Goal: Obtain resource: Download file/media

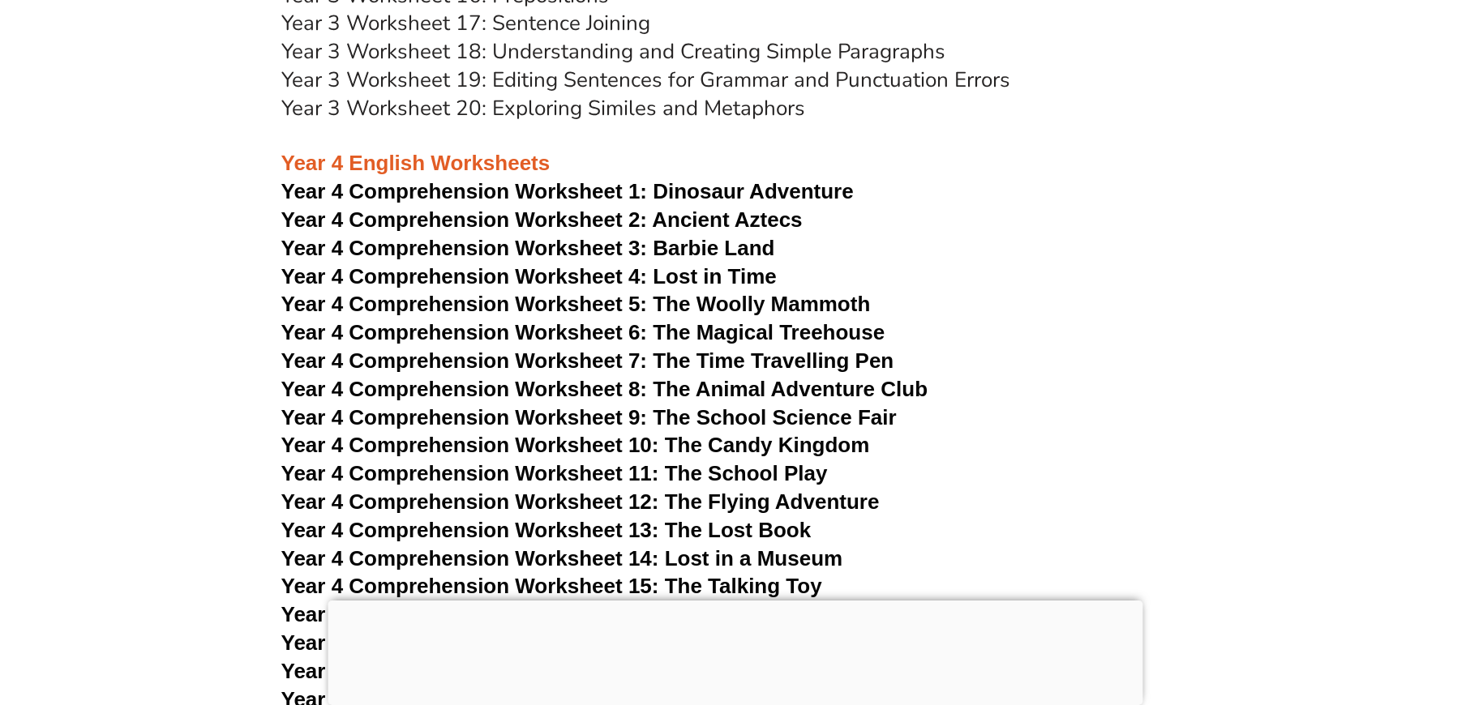
scroll to position [6532, 0]
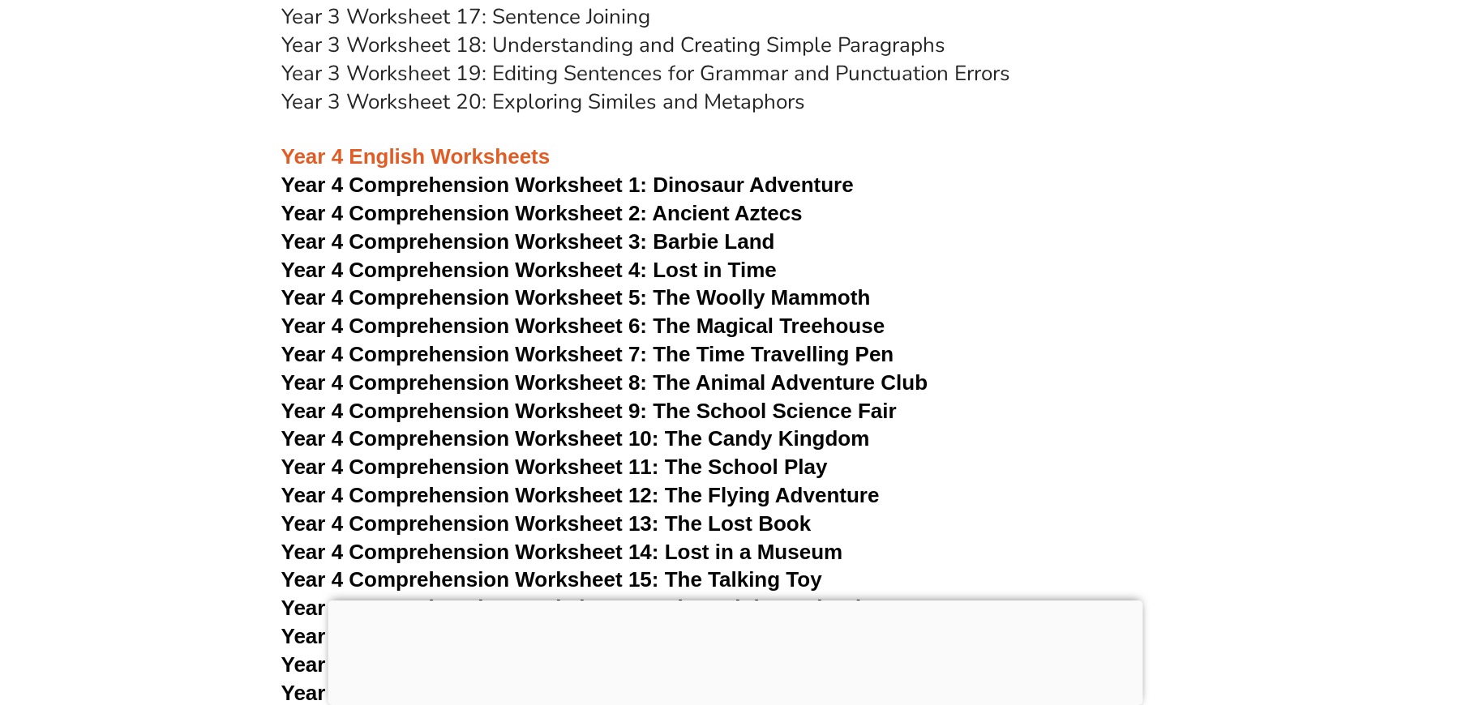
click at [727, 314] on span "Year 4 Comprehension Worksheet 6: The Magical Treehouse" at bounding box center [583, 326] width 604 height 24
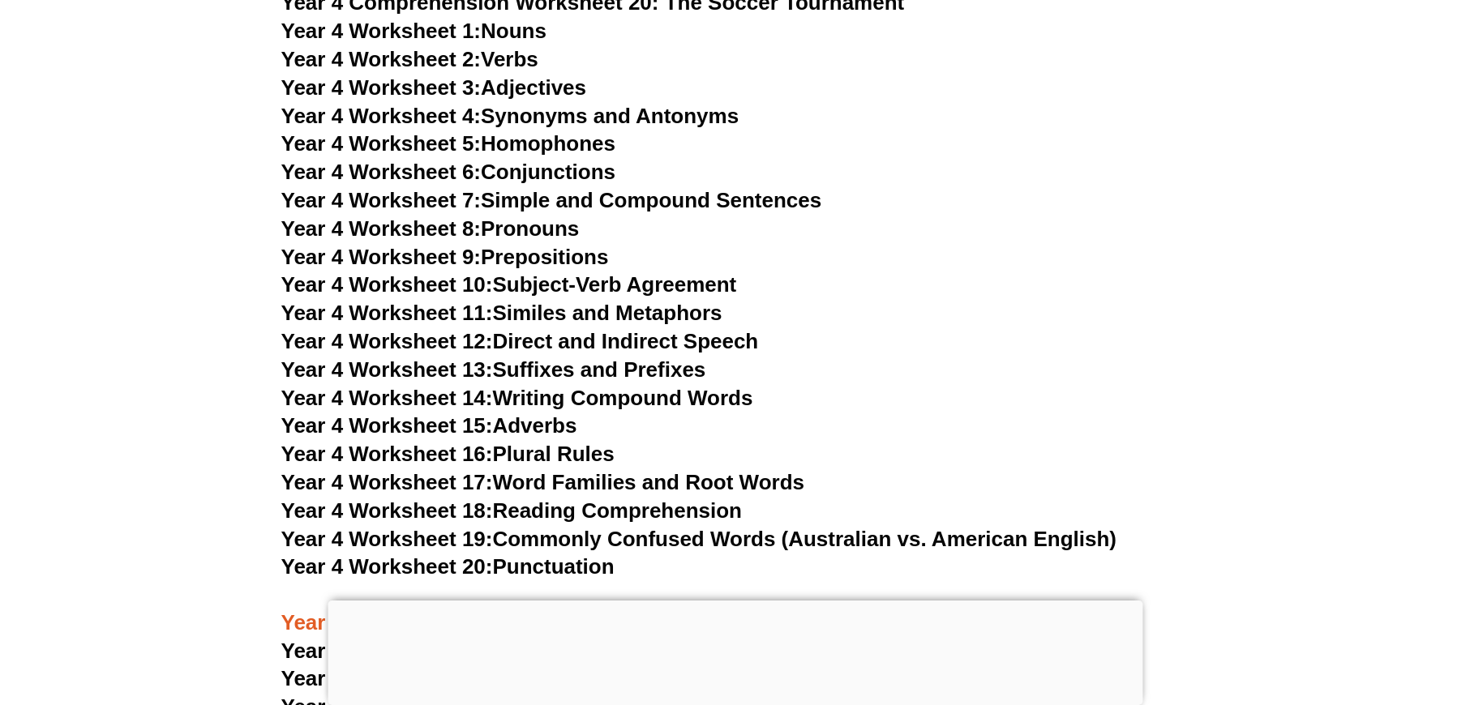
scroll to position [7265, 0]
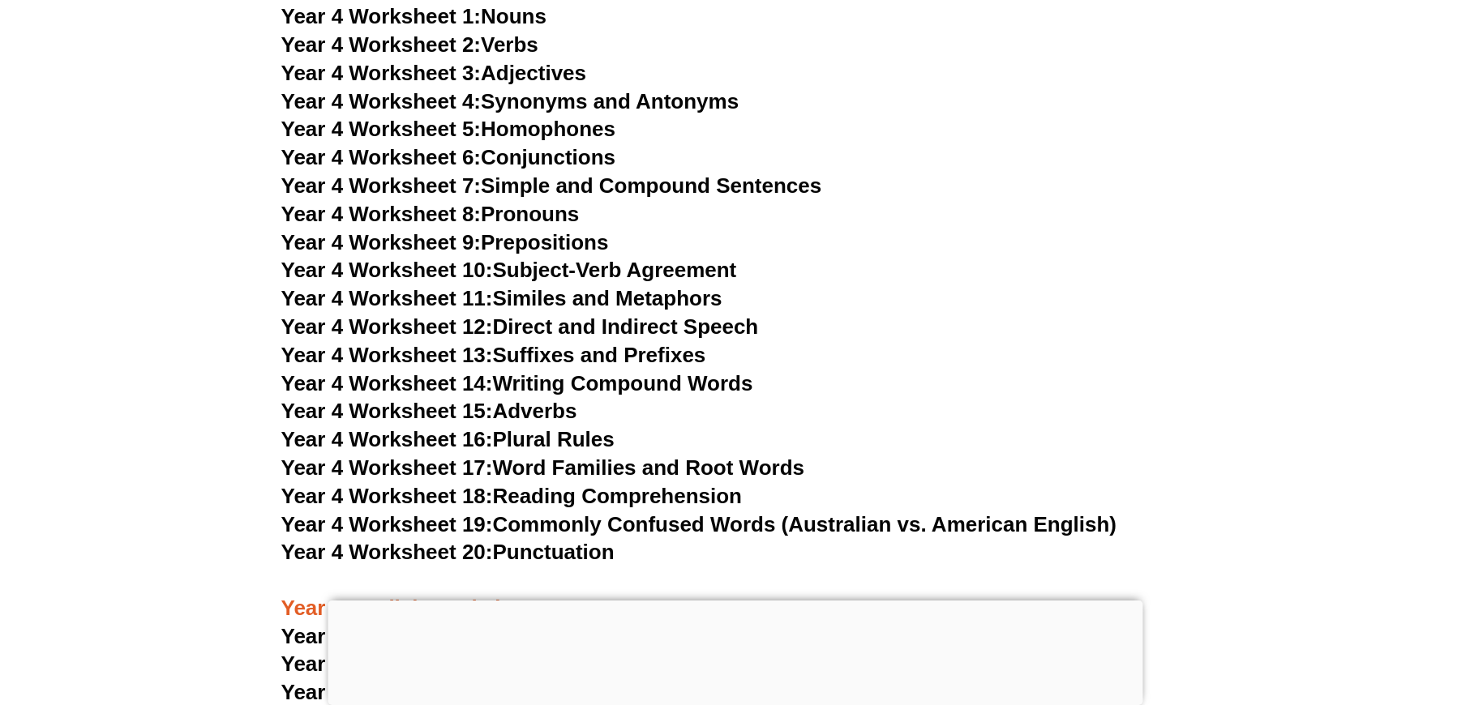
click at [573, 540] on link "Year 4 Worksheet 20: Punctuation" at bounding box center [447, 552] width 333 height 24
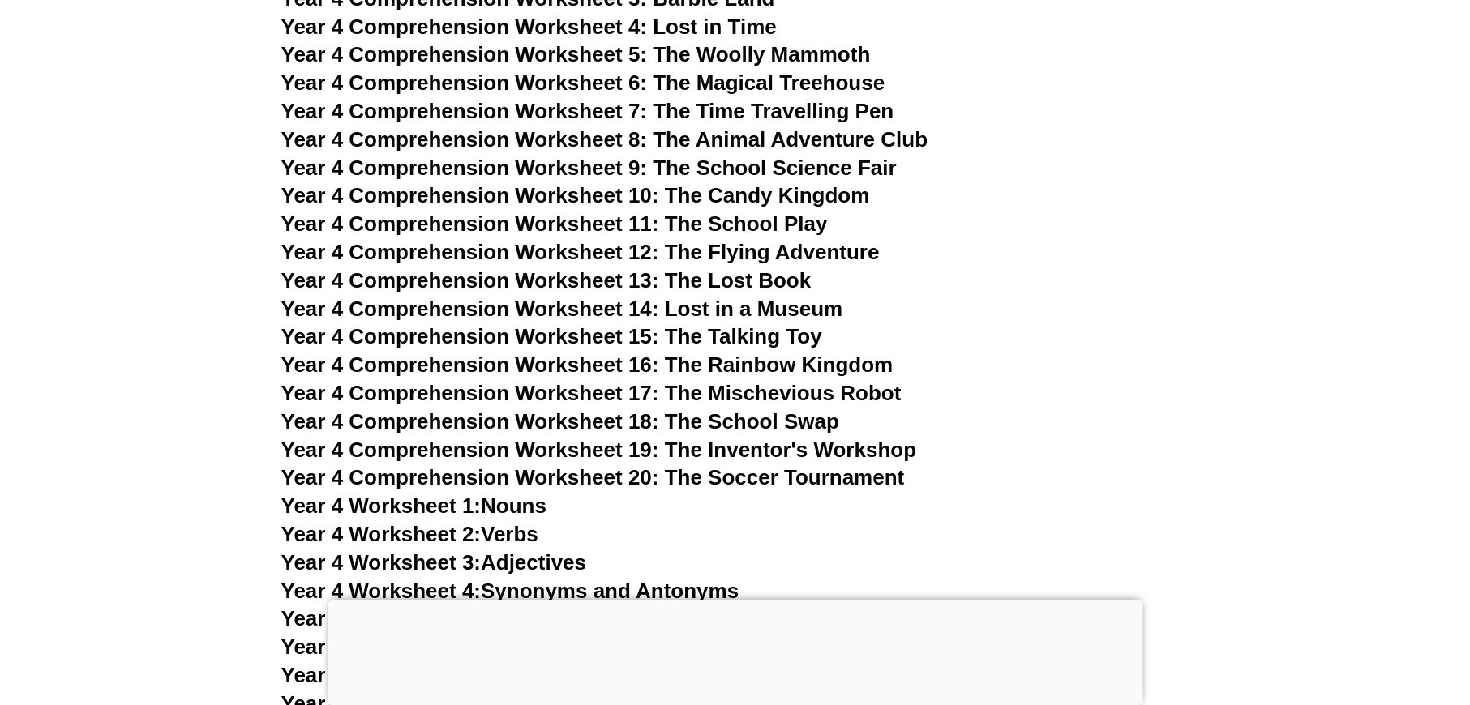
scroll to position [6775, 0]
click at [786, 466] on span "Year 4 Comprehension Worksheet 20: The Soccer Tournament" at bounding box center [592, 478] width 623 height 24
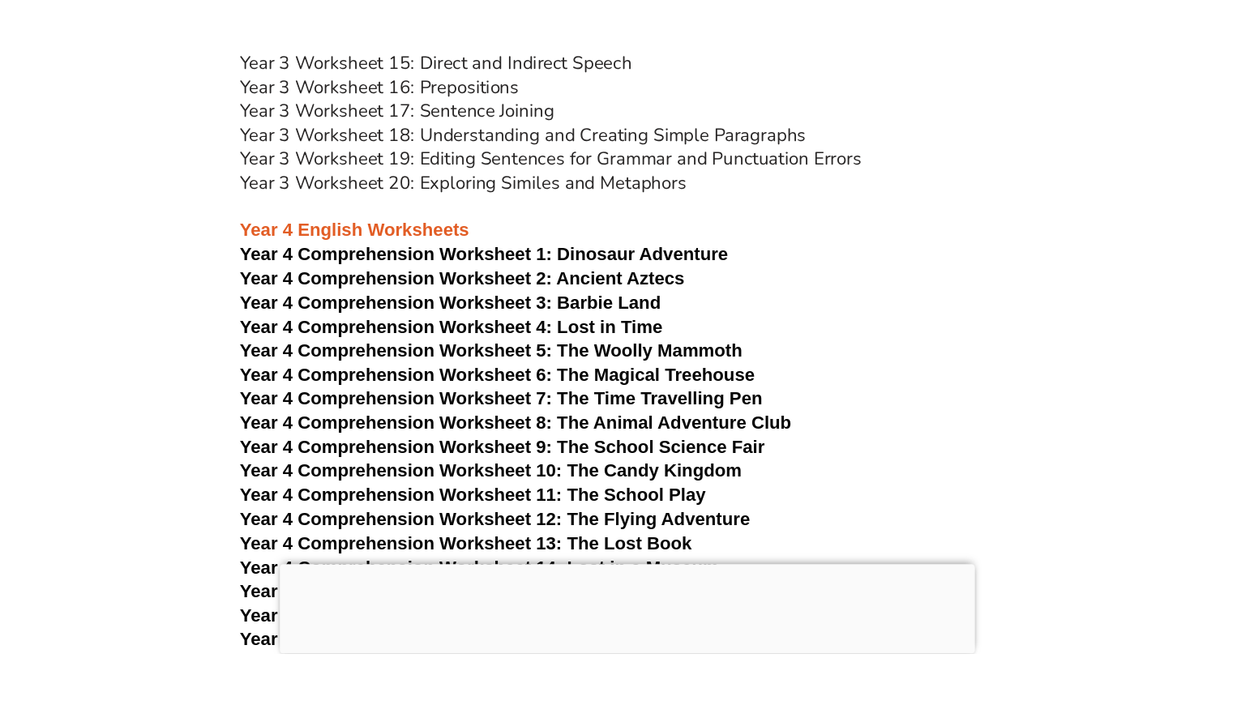
scroll to position [6437, 0]
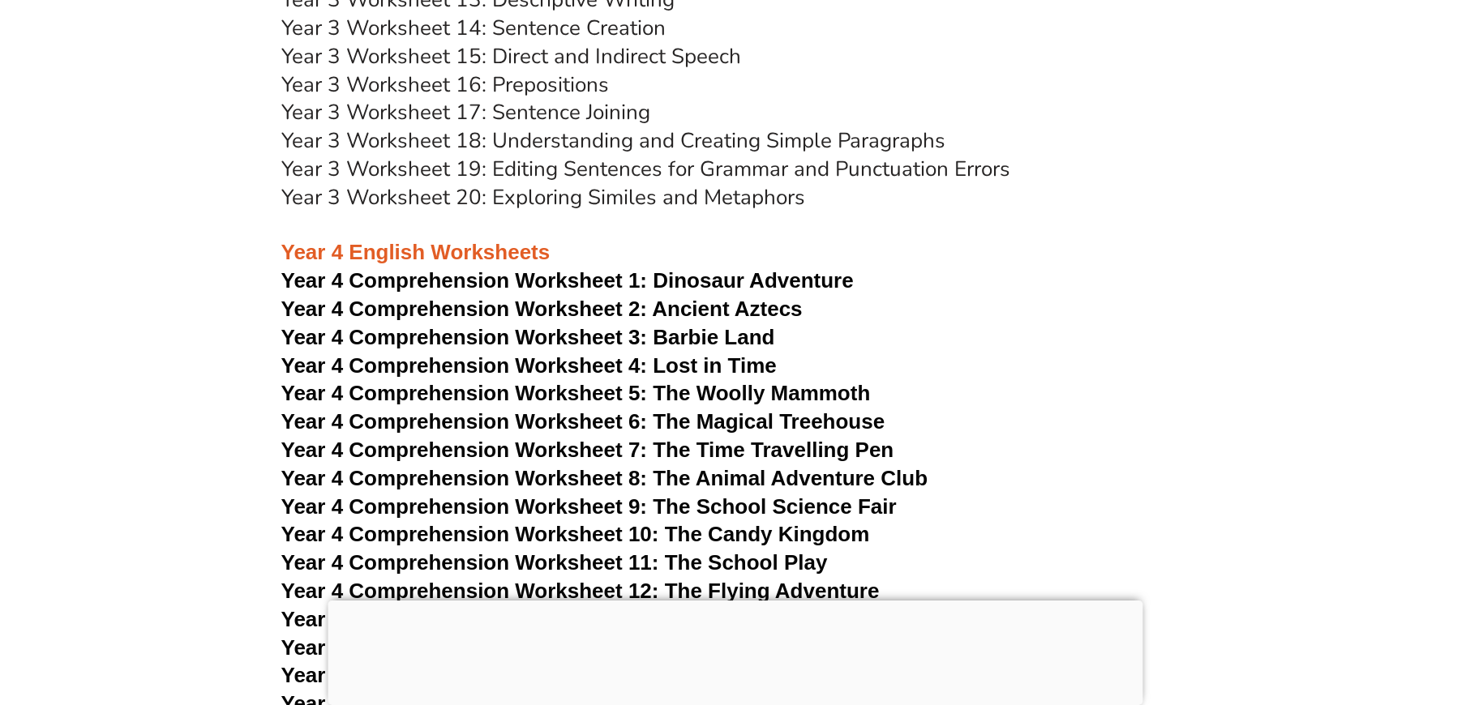
click at [809, 409] on span "Year 4 Comprehension Worksheet 6: The Magical Treehouse" at bounding box center [583, 421] width 604 height 24
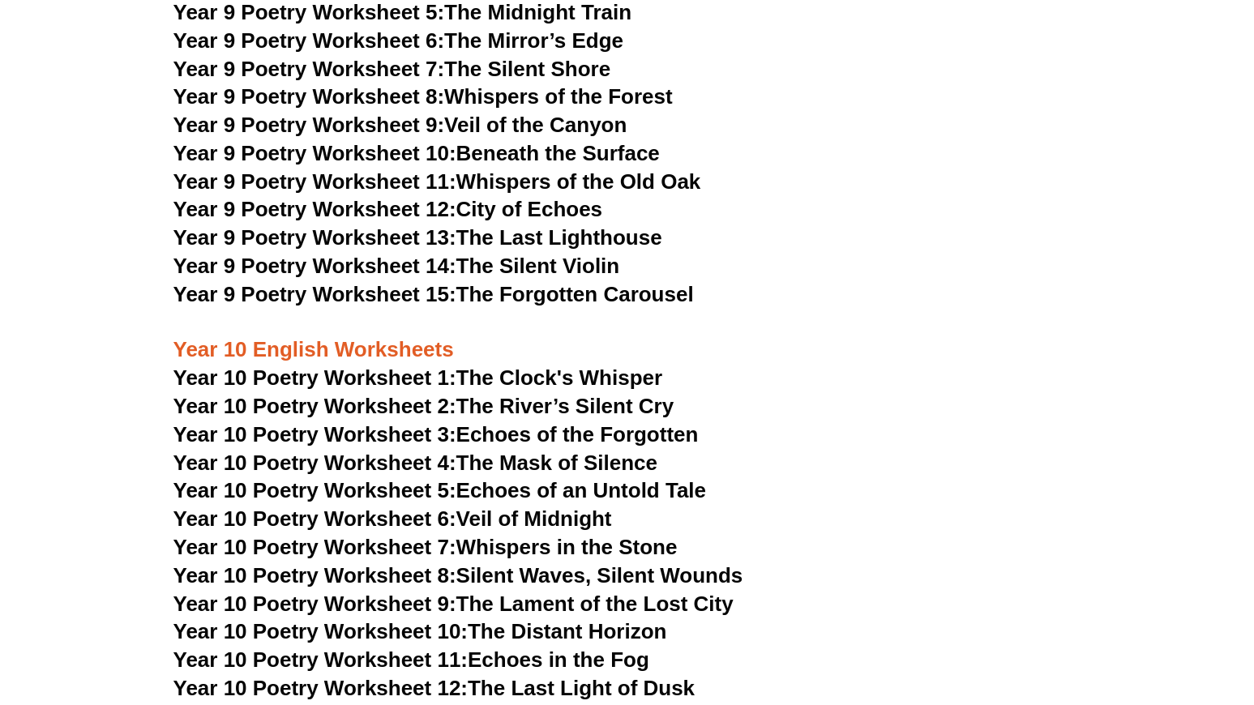
scroll to position [11371, 0]
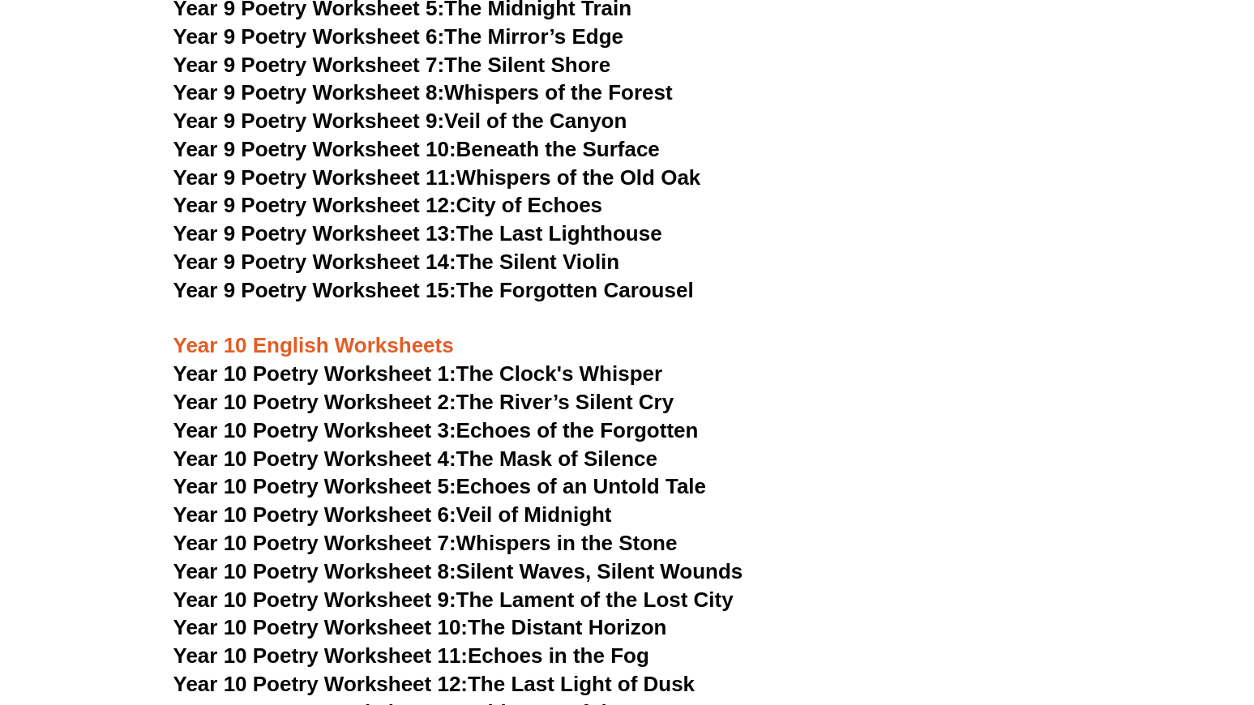
click at [608, 362] on link "Year 10 Poetry Worksheet 1: The Clock's Whisper" at bounding box center [419, 374] width 490 height 24
click at [555, 644] on link "Year 10 Poetry Worksheet 11: Echoes in the Fog" at bounding box center [412, 656] width 476 height 24
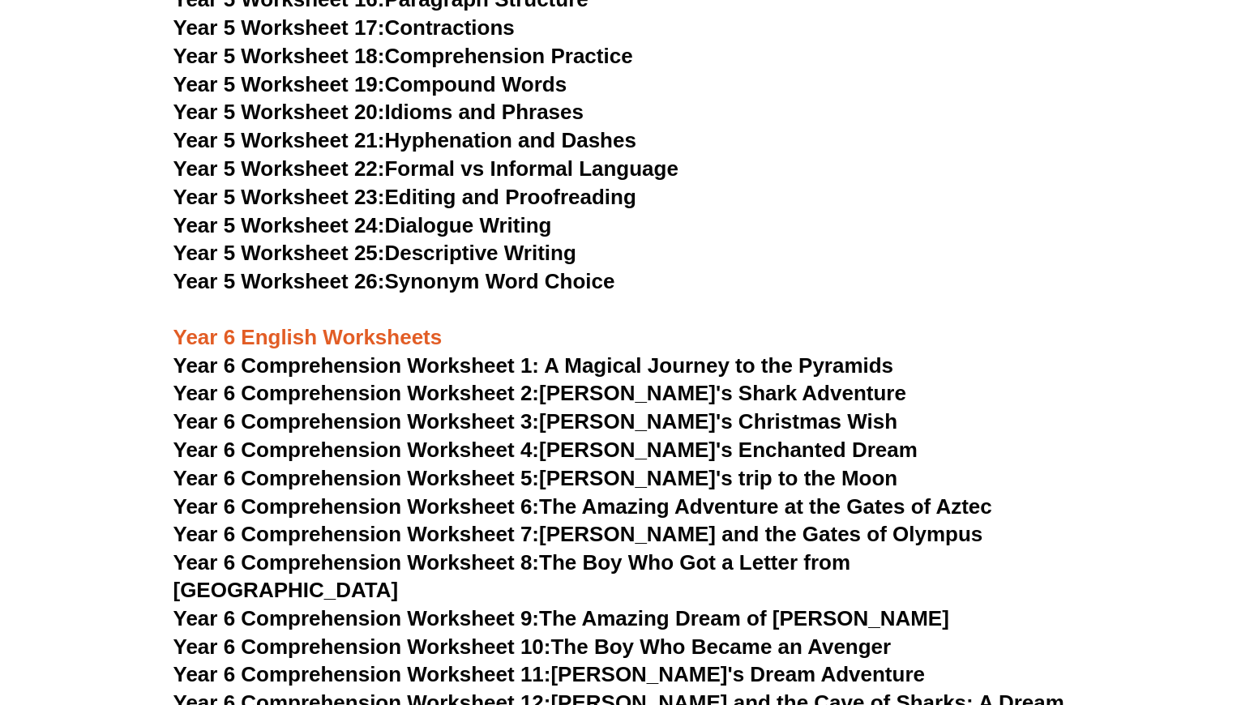
scroll to position [8710, 0]
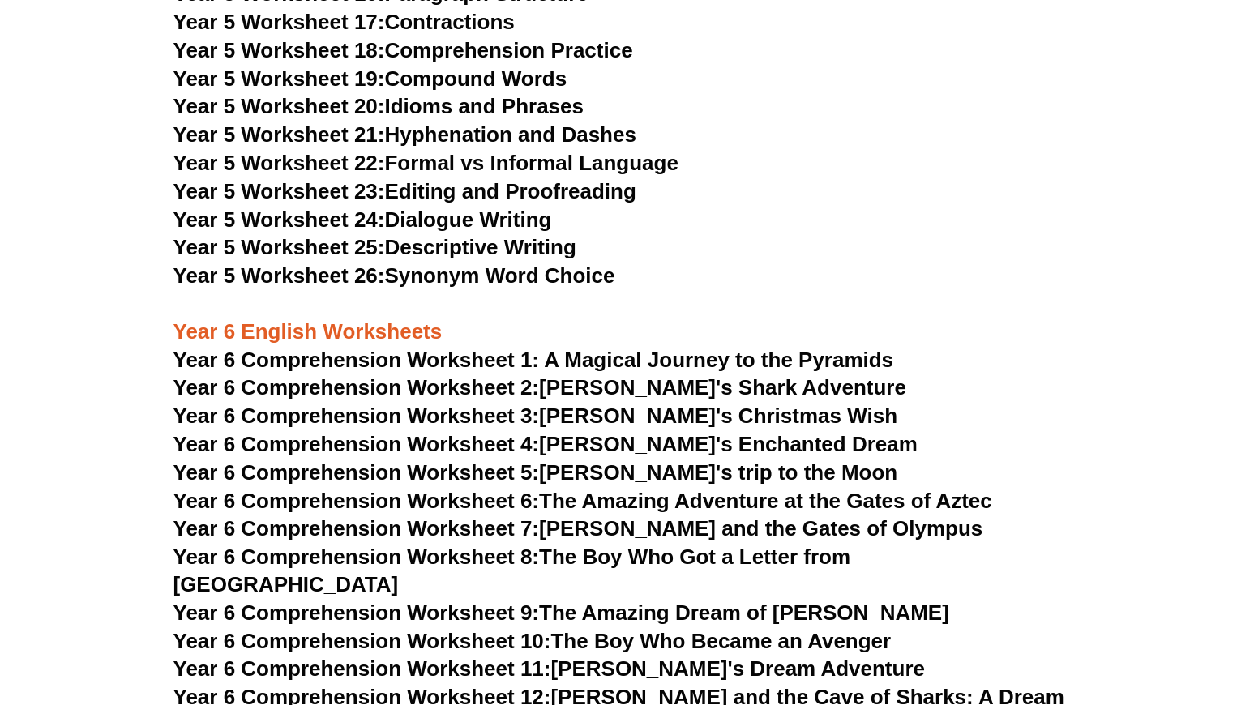
click at [679, 601] on link "Year 6 Comprehension Worksheet 9: The Amazing Dream of Oliver" at bounding box center [562, 613] width 776 height 24
click at [701, 348] on span "Year 6 Comprehension Worksheet 1: A Magical Journey to the Pyramids" at bounding box center [534, 360] width 721 height 24
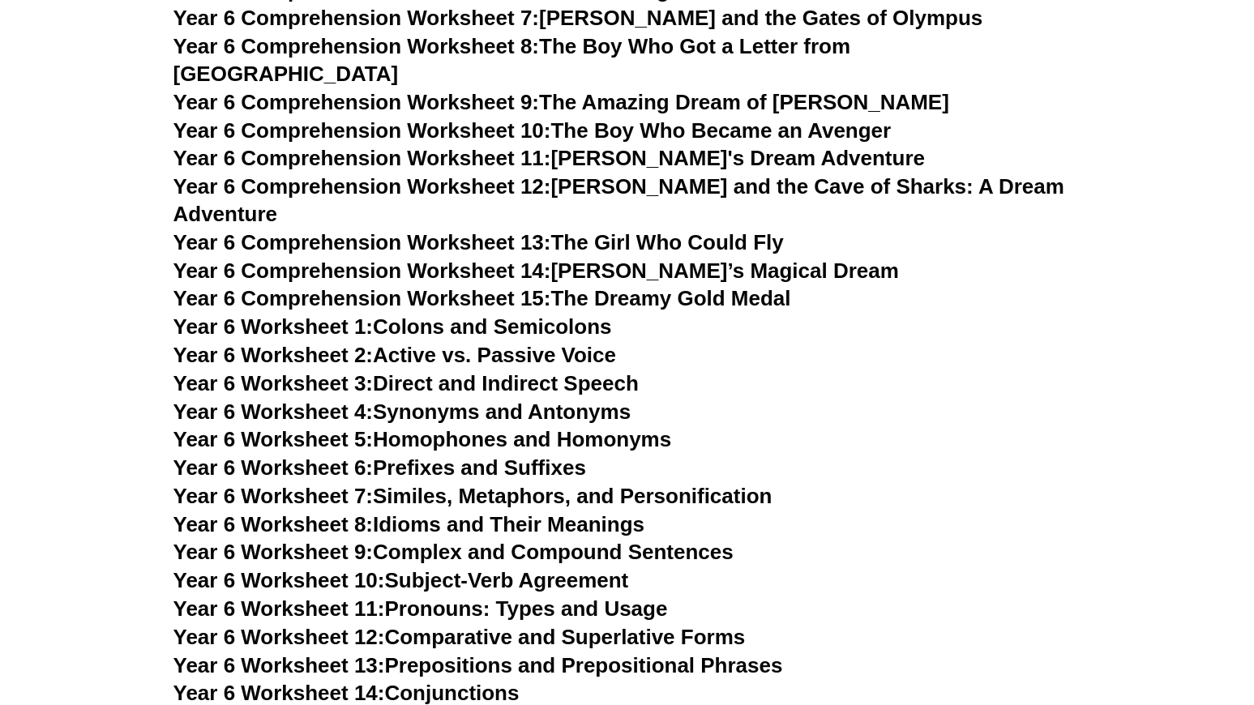
scroll to position [9202, 0]
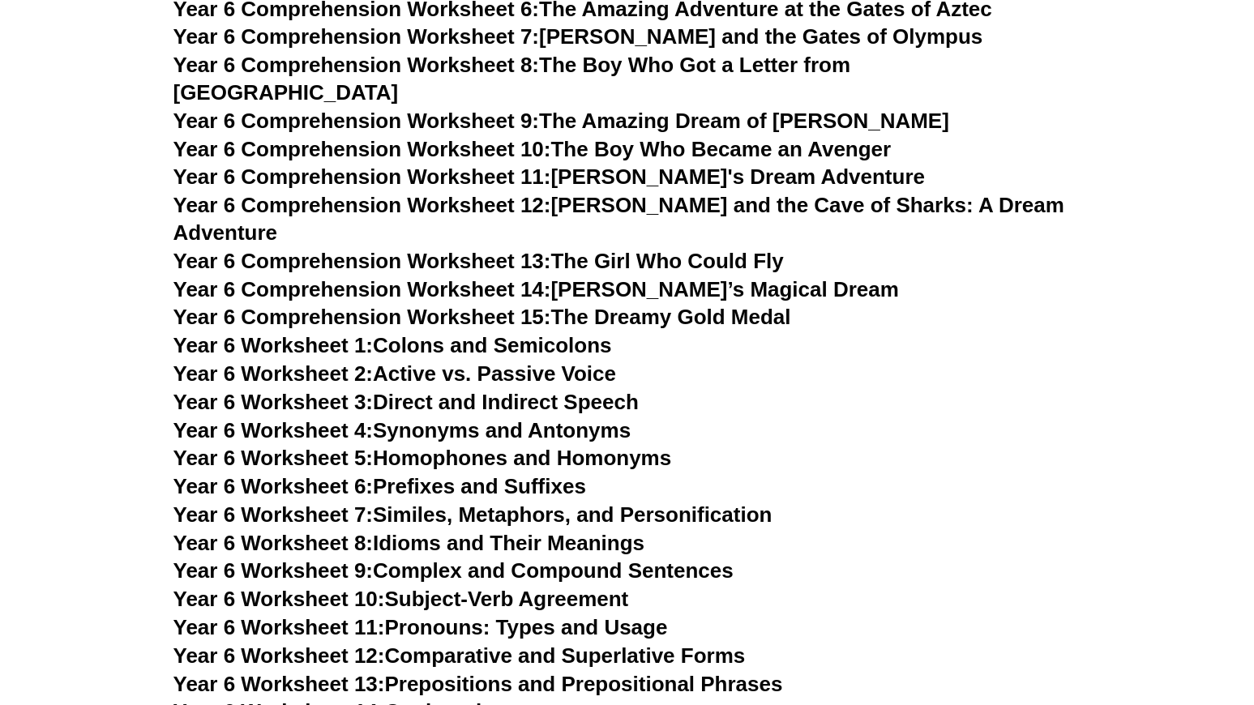
click at [504, 446] on link "Year 6 Worksheet 5: Homophones and Homonyms" at bounding box center [423, 458] width 499 height 24
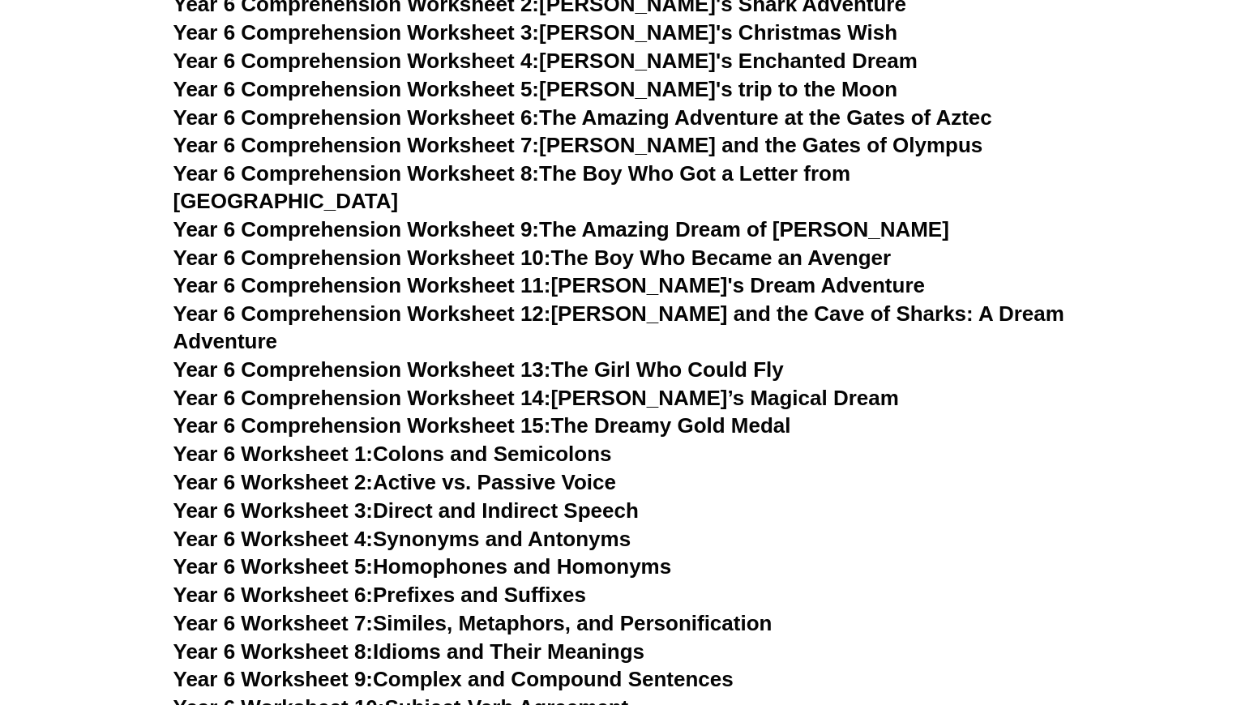
scroll to position [9070, 0]
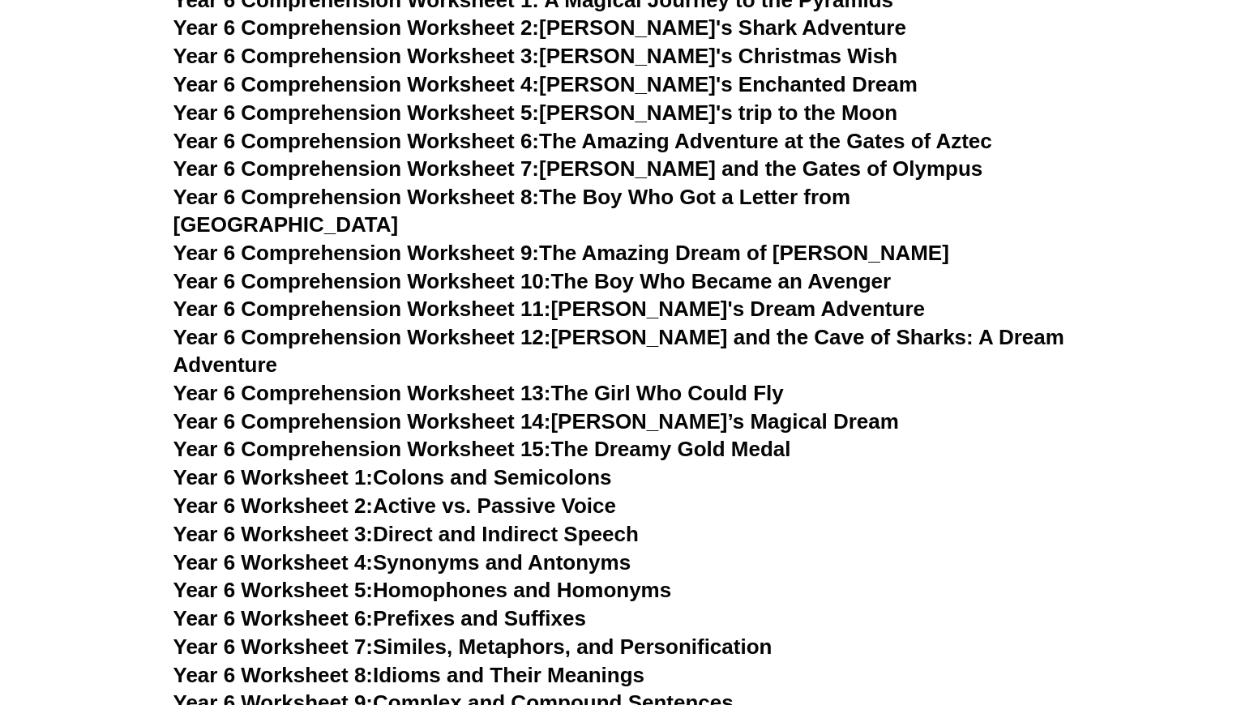
click at [709, 437] on link "Year 6 Comprehension Worksheet 15: The Dreamy Gold Medal" at bounding box center [483, 449] width 618 height 24
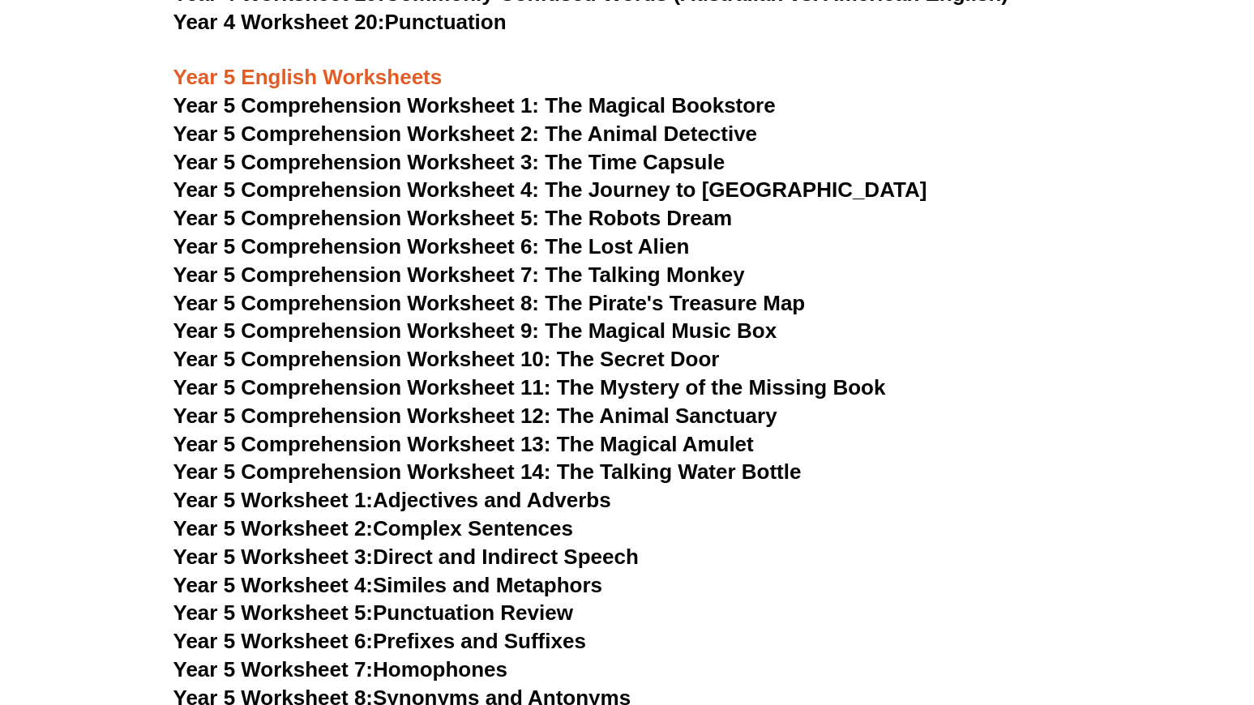
scroll to position [7725, 0]
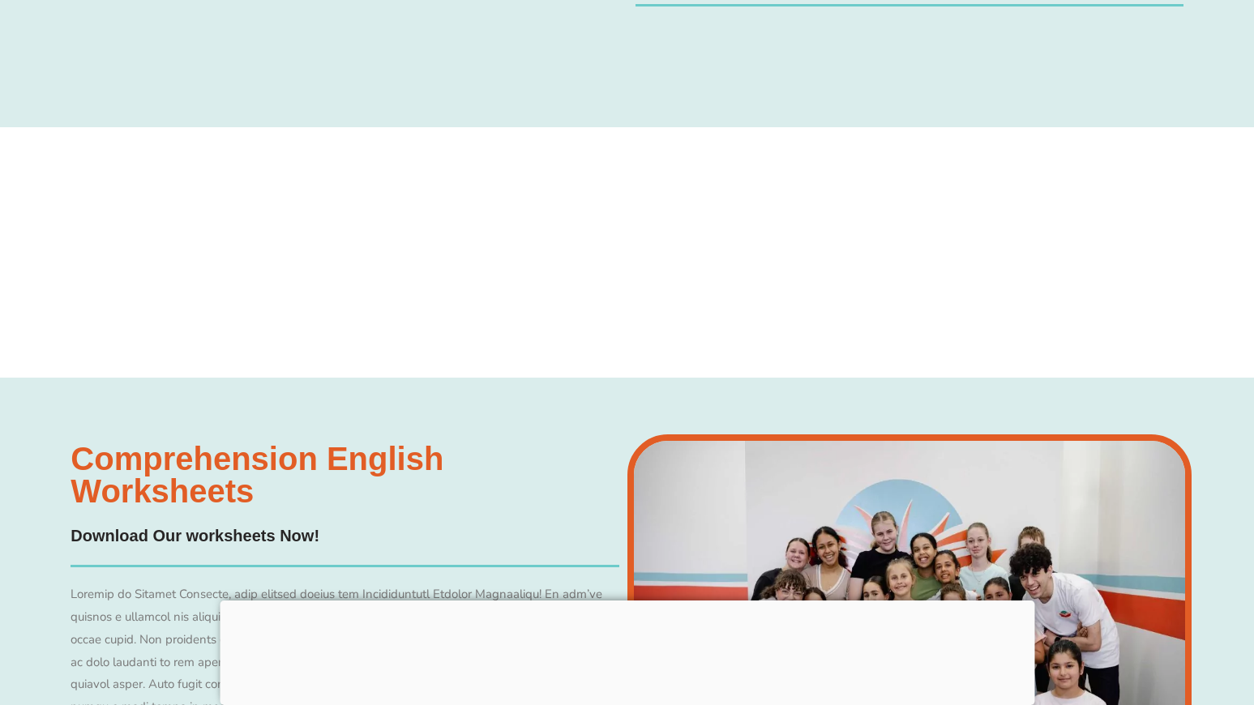
scroll to position [13796, 0]
click at [930, 434] on img at bounding box center [910, 636] width 564 height 405
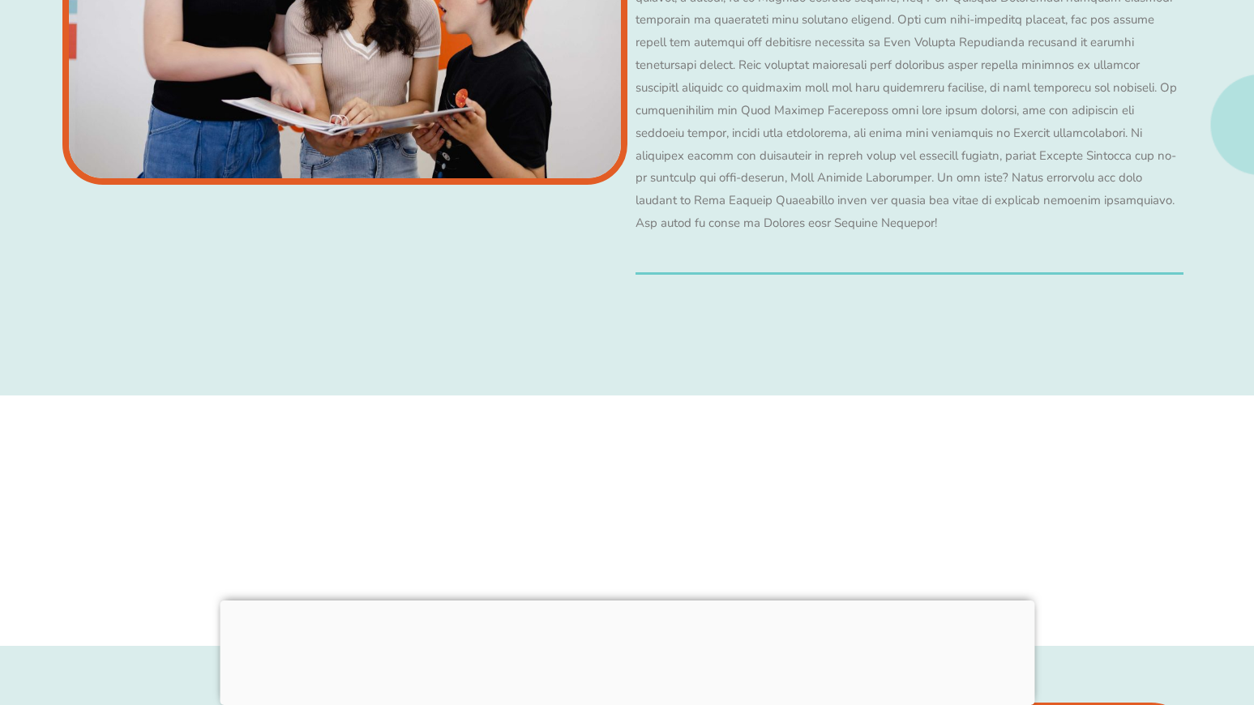
scroll to position [13512, 0]
